Goal: Task Accomplishment & Management: Use online tool/utility

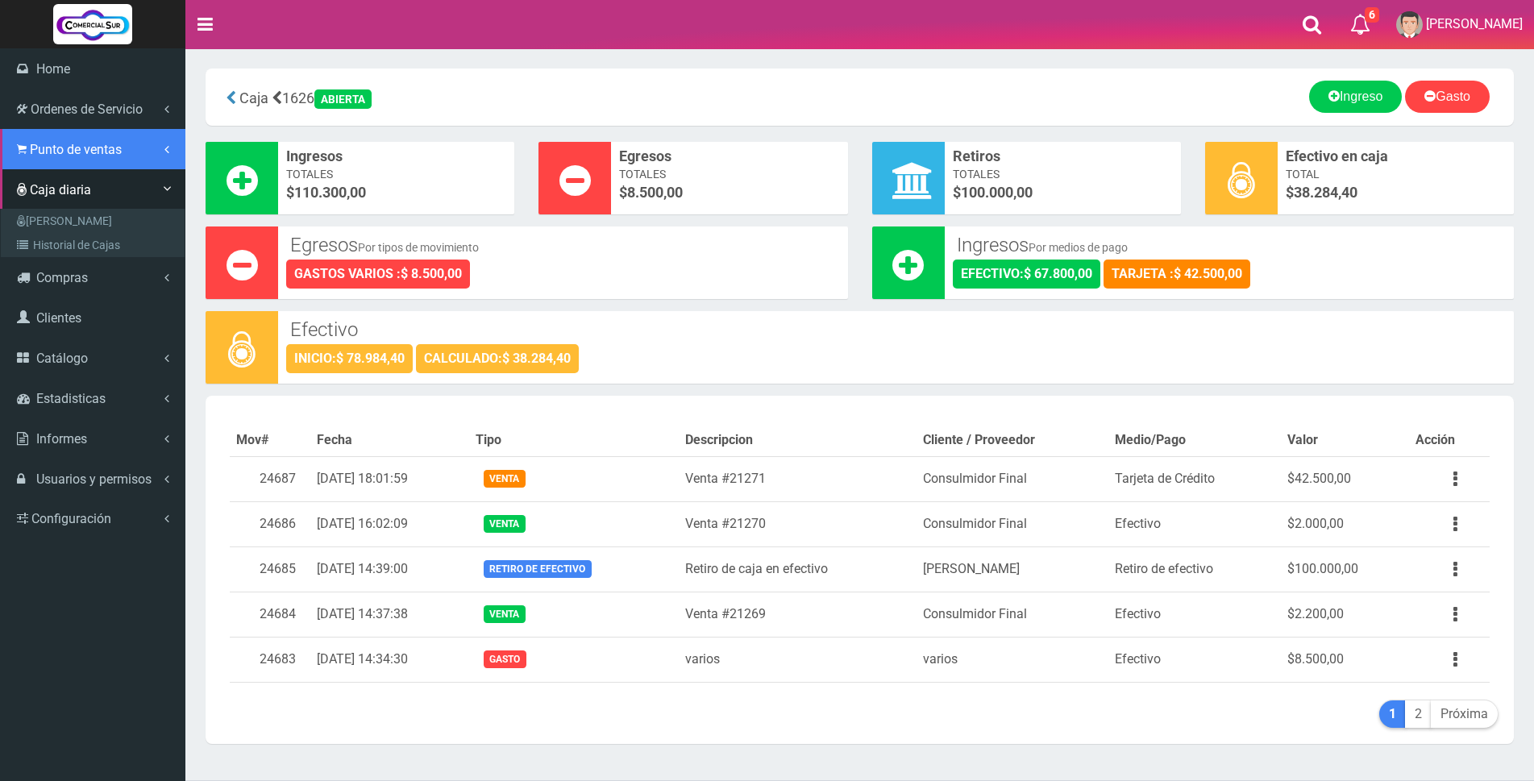
click at [73, 144] on span "Punto de ventas" at bounding box center [76, 149] width 92 height 15
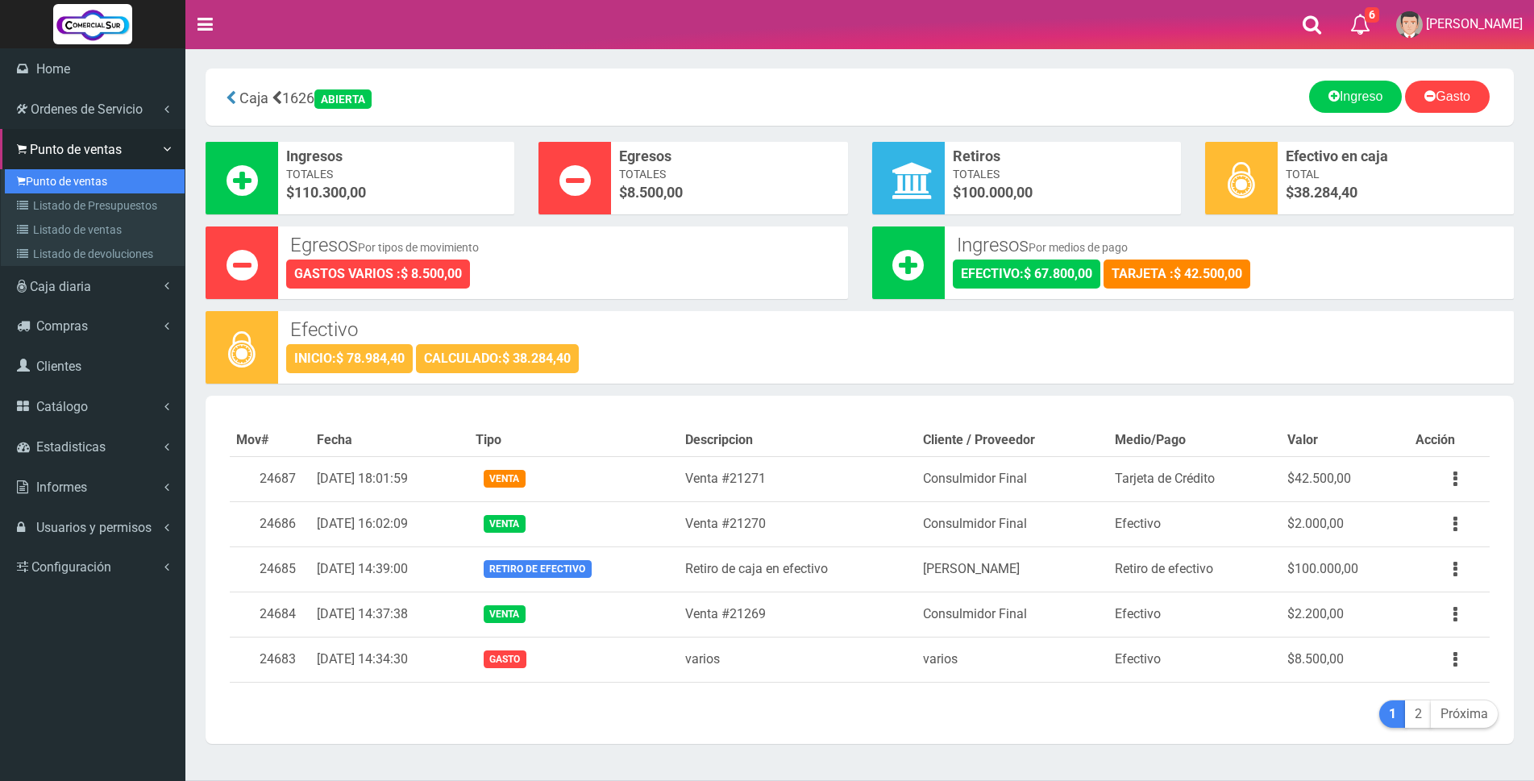
click at [70, 173] on link "Punto de ventas" at bounding box center [95, 181] width 180 height 24
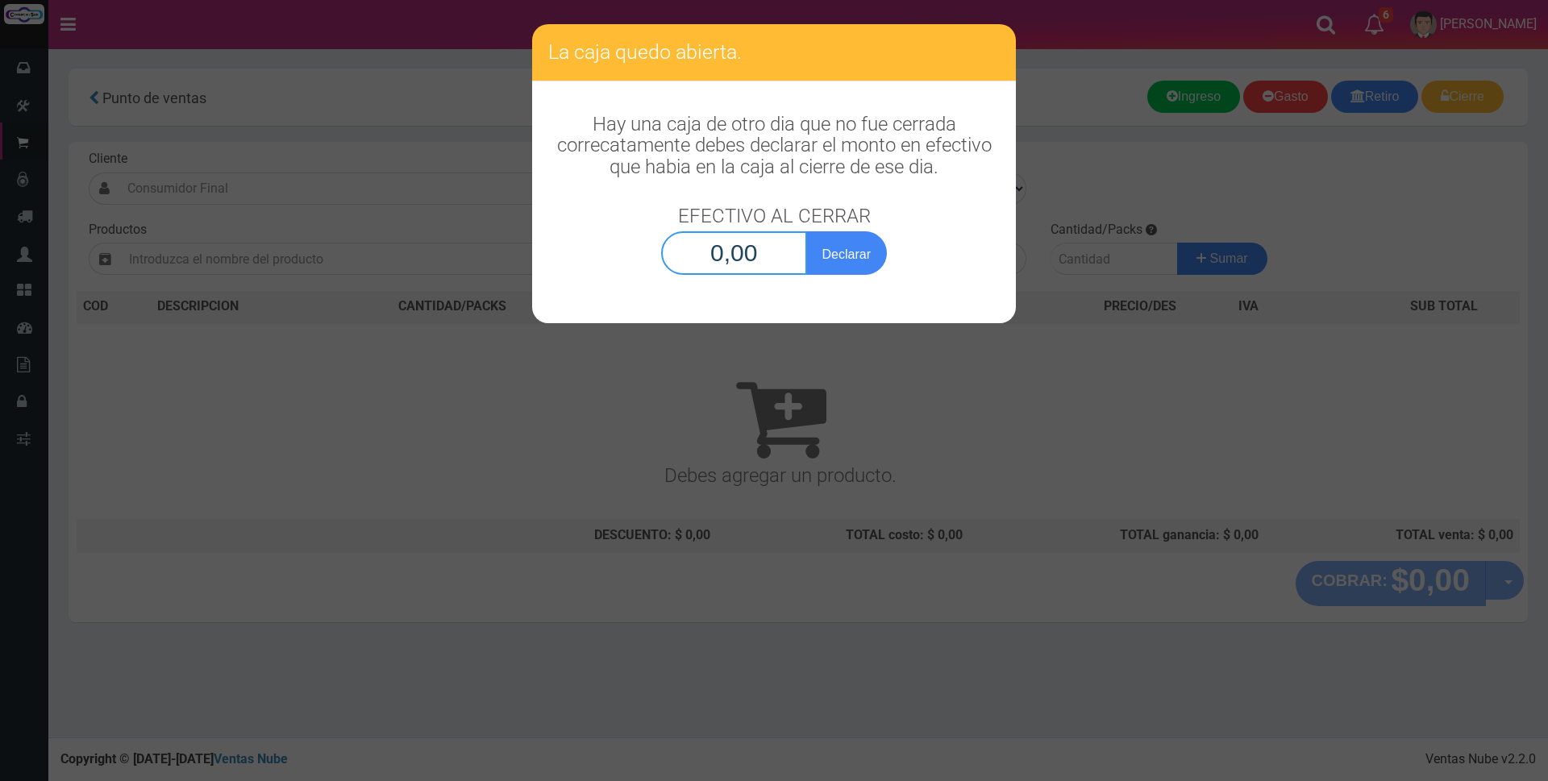
click at [718, 260] on input "0,00" at bounding box center [734, 253] width 146 height 44
type input "38.284,40"
click at [873, 256] on button "Declarar" at bounding box center [846, 253] width 81 height 44
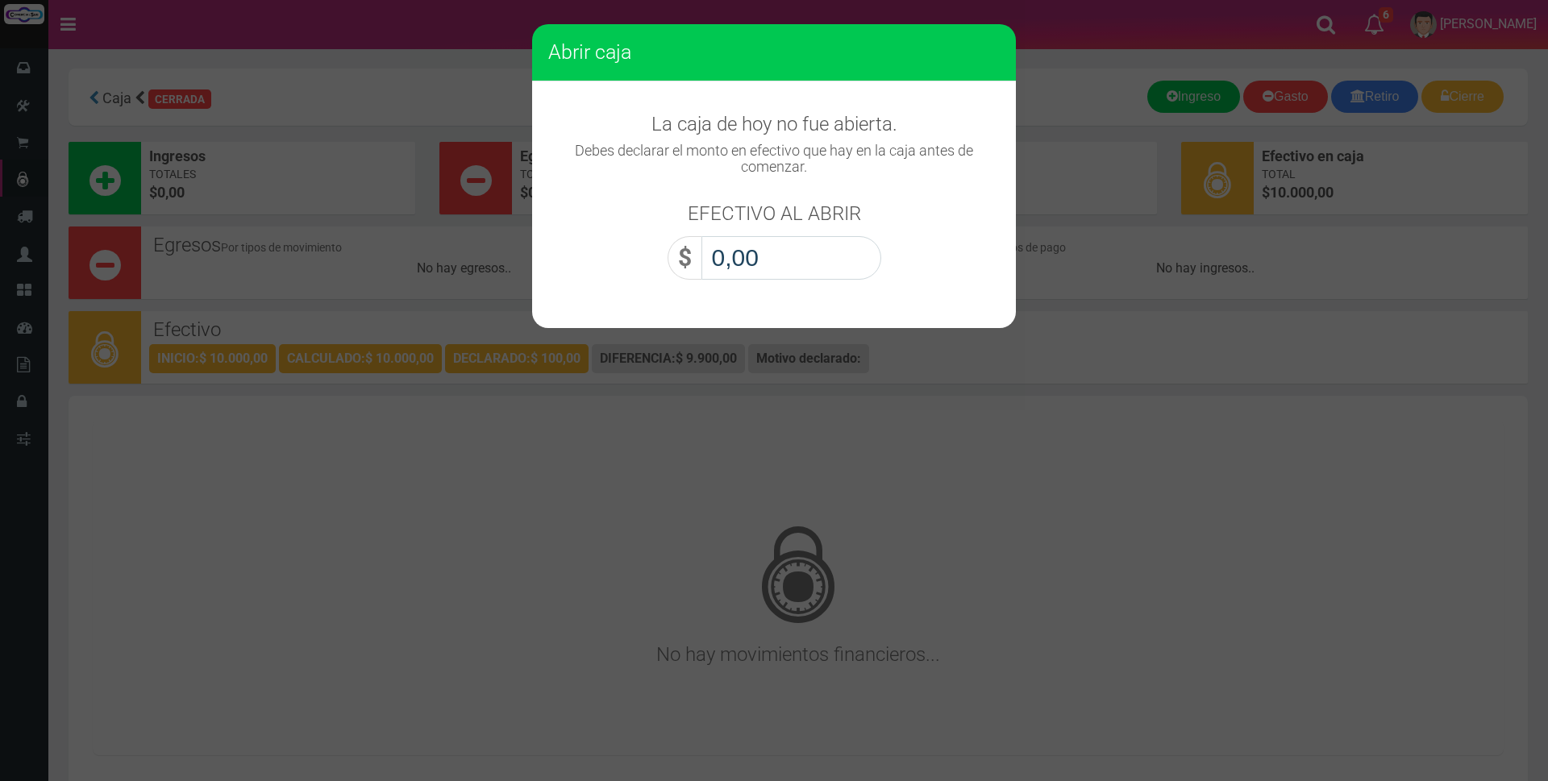
click at [770, 257] on input "0,00" at bounding box center [791, 258] width 180 height 44
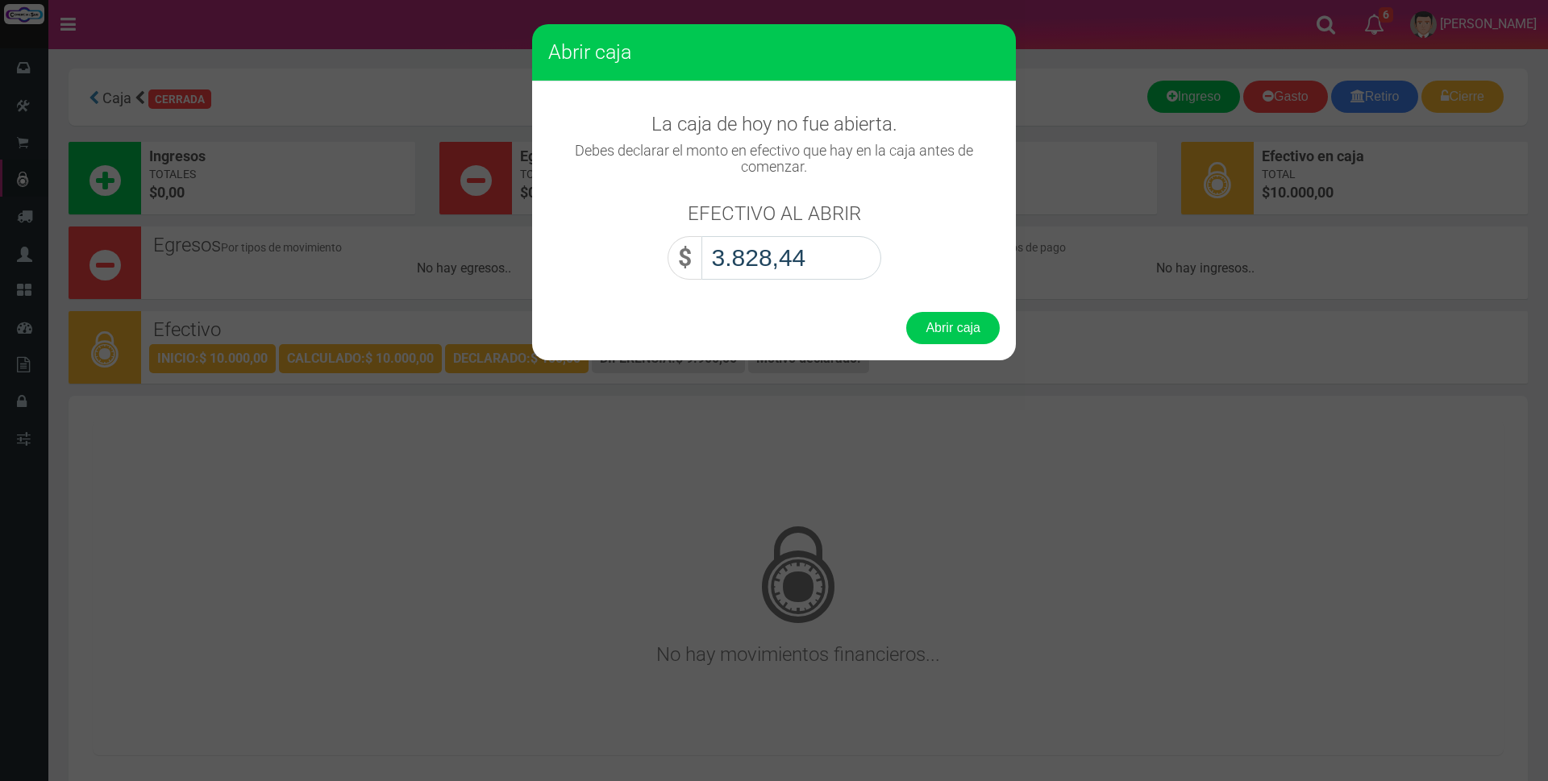
type input "38.284,40"
click at [961, 325] on button "Abrir caja" at bounding box center [953, 328] width 94 height 32
